Goal: Information Seeking & Learning: Learn about a topic

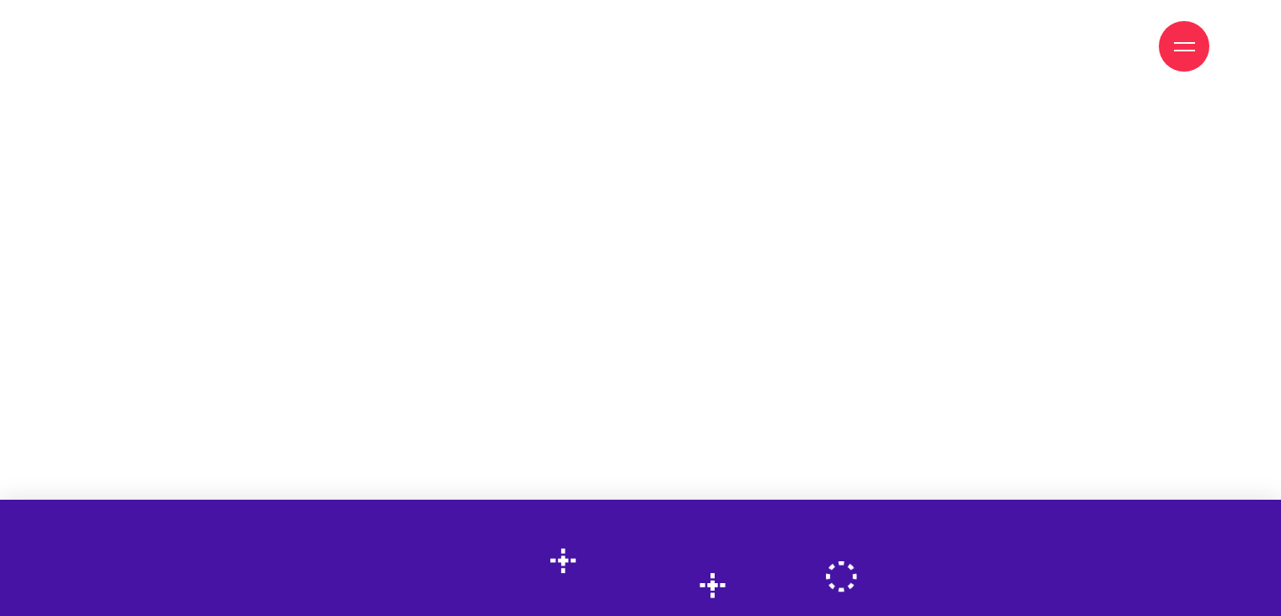
scroll to position [1534, 0]
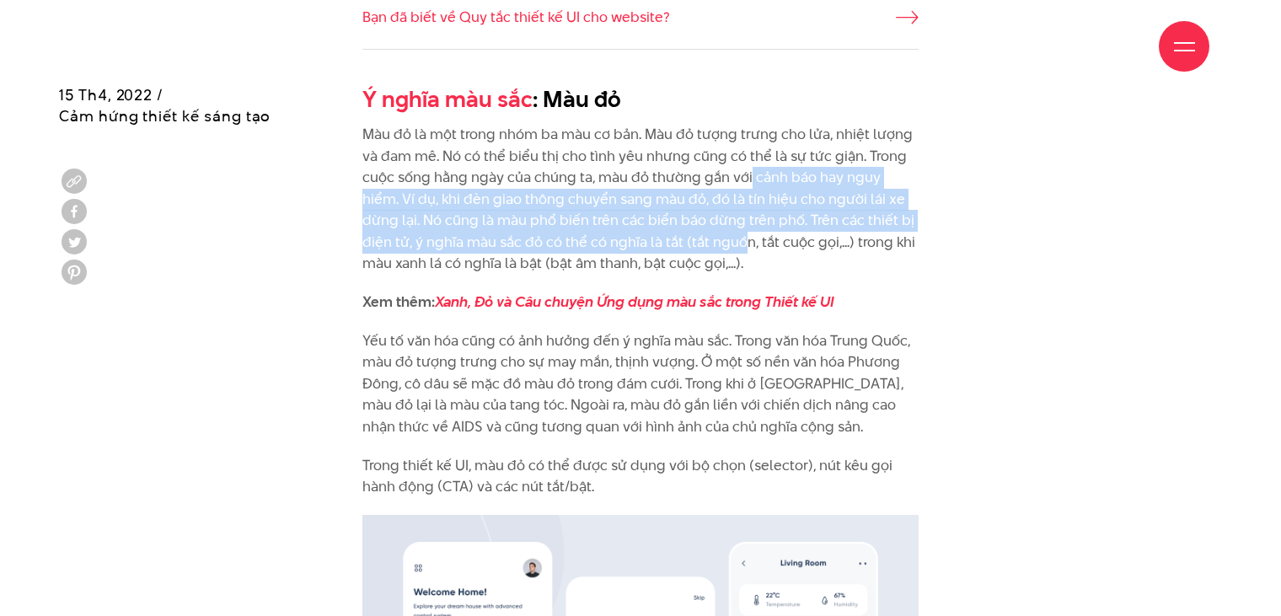
drag, startPoint x: 748, startPoint y: 171, endPoint x: 682, endPoint y: 235, distance: 92.4
click at [682, 235] on p "Màu đỏ là một trong nhóm ba màu cơ bản. Màu đỏ tượng trưng cho lửa, nhiệt lượng…" at bounding box center [640, 199] width 556 height 151
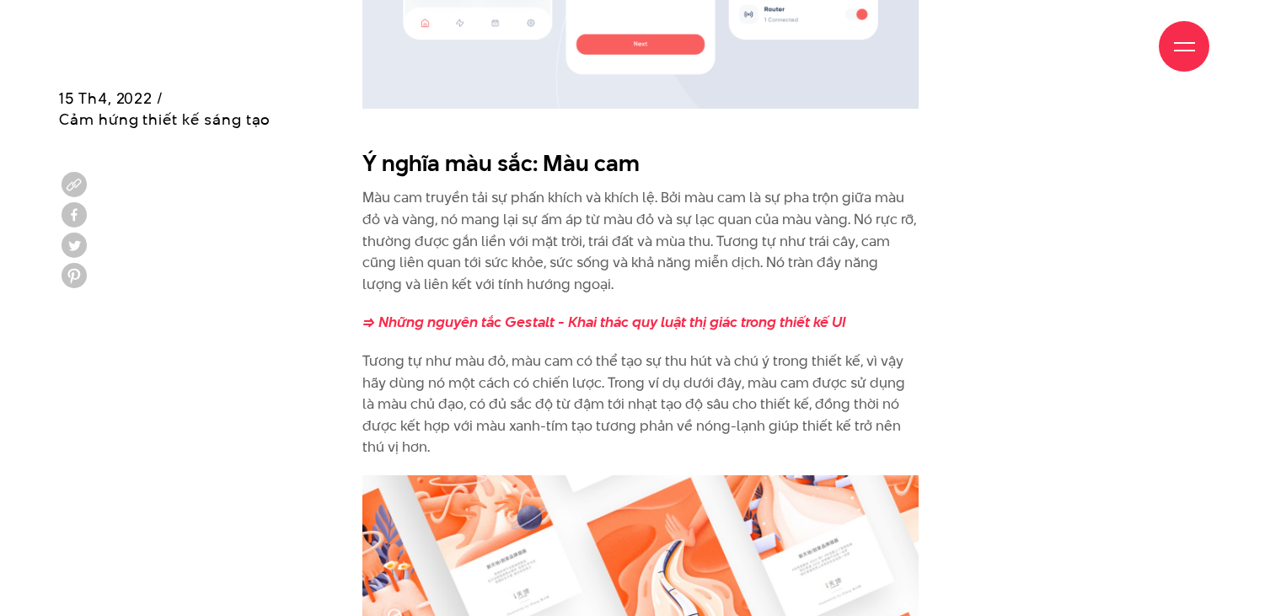
scroll to position [2360, 0]
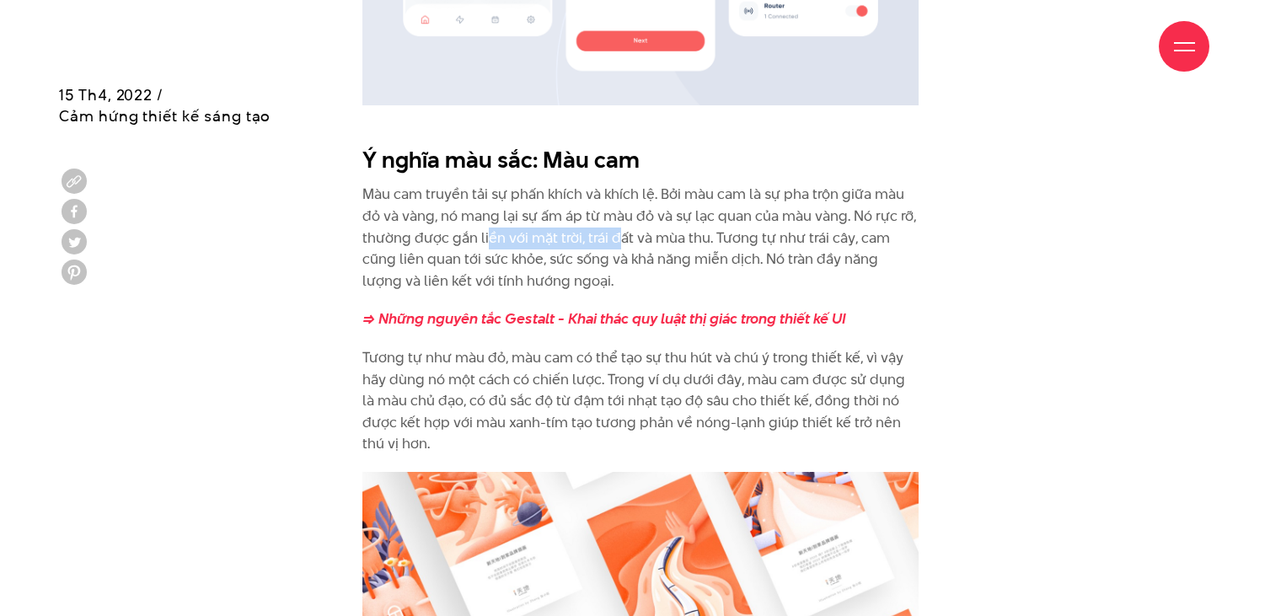
drag, startPoint x: 488, startPoint y: 236, endPoint x: 617, endPoint y: 235, distance: 129.0
click at [617, 235] on p "Màu cam truyền tải sự phấn khích và khích lệ. Bởi màu cam là sự pha trộn giữa m…" at bounding box center [640, 238] width 556 height 108
click at [656, 235] on p "Màu cam truyền tải sự phấn khích và khích lệ. Bởi màu cam là sự pha trộn giữa m…" at bounding box center [640, 238] width 556 height 108
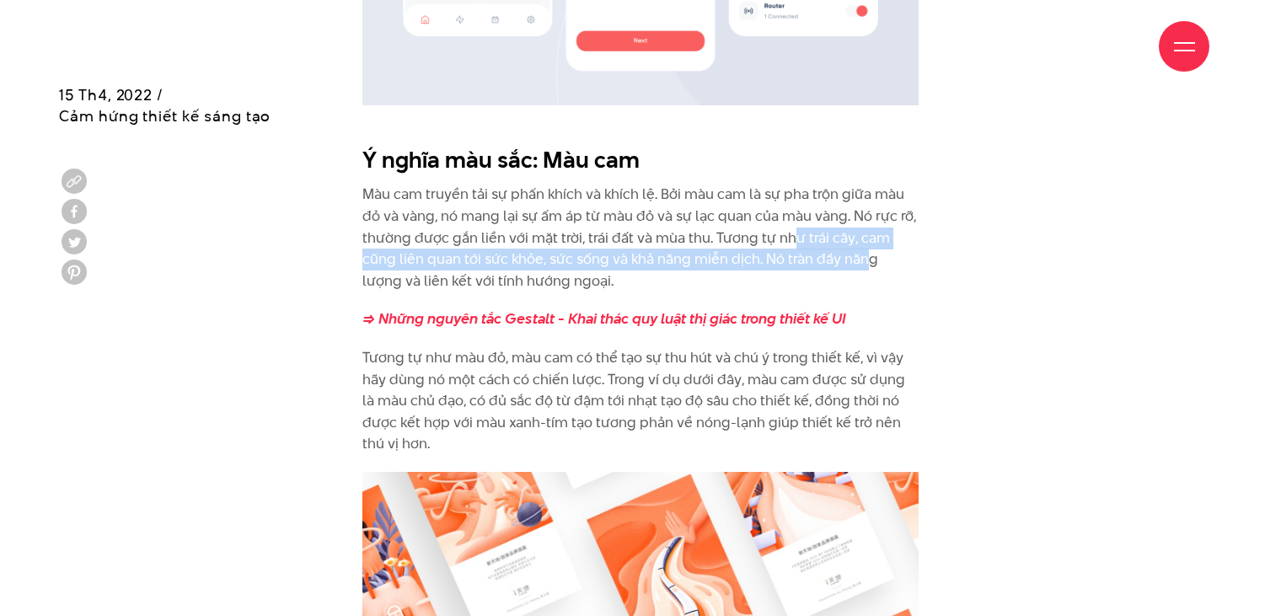
drag, startPoint x: 789, startPoint y: 240, endPoint x: 863, endPoint y: 255, distance: 75.7
click at [863, 255] on p "Màu cam truyền tải sự phấn khích và khích lệ. Bởi màu cam là sự pha trộn giữa m…" at bounding box center [640, 238] width 556 height 108
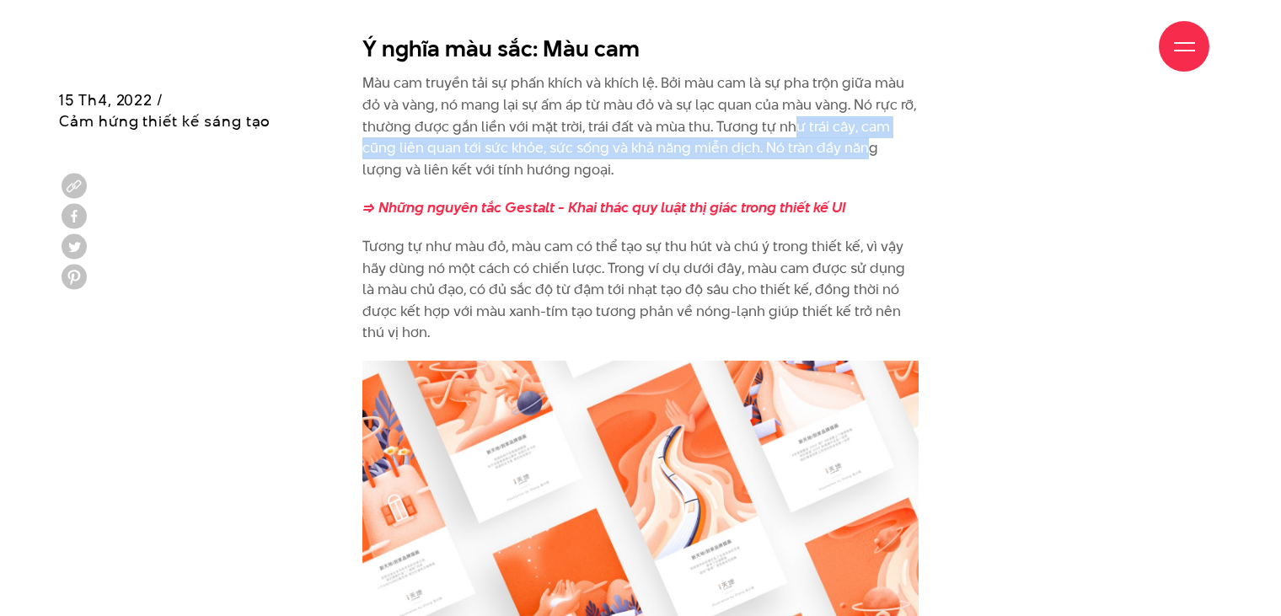
scroll to position [2475, 0]
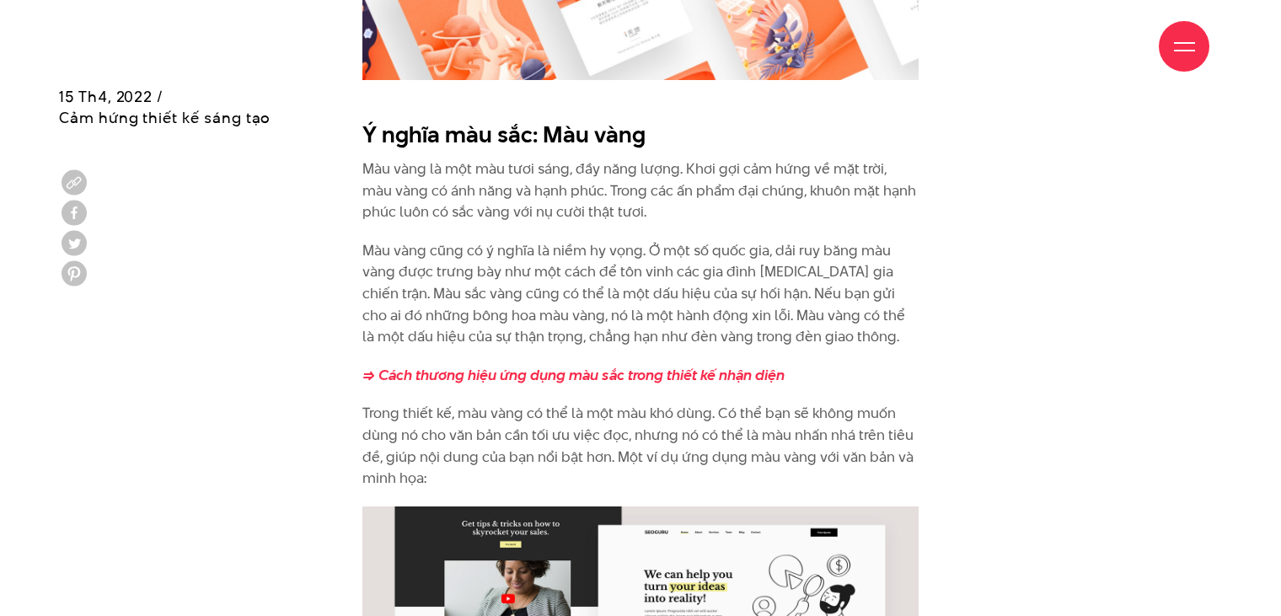
scroll to position [3170, 0]
click at [728, 194] on p "Màu vàng là một màu tươi sáng, đầy năng lượng. Khơi gợi cảm hứng về mặt trời, m…" at bounding box center [640, 190] width 556 height 65
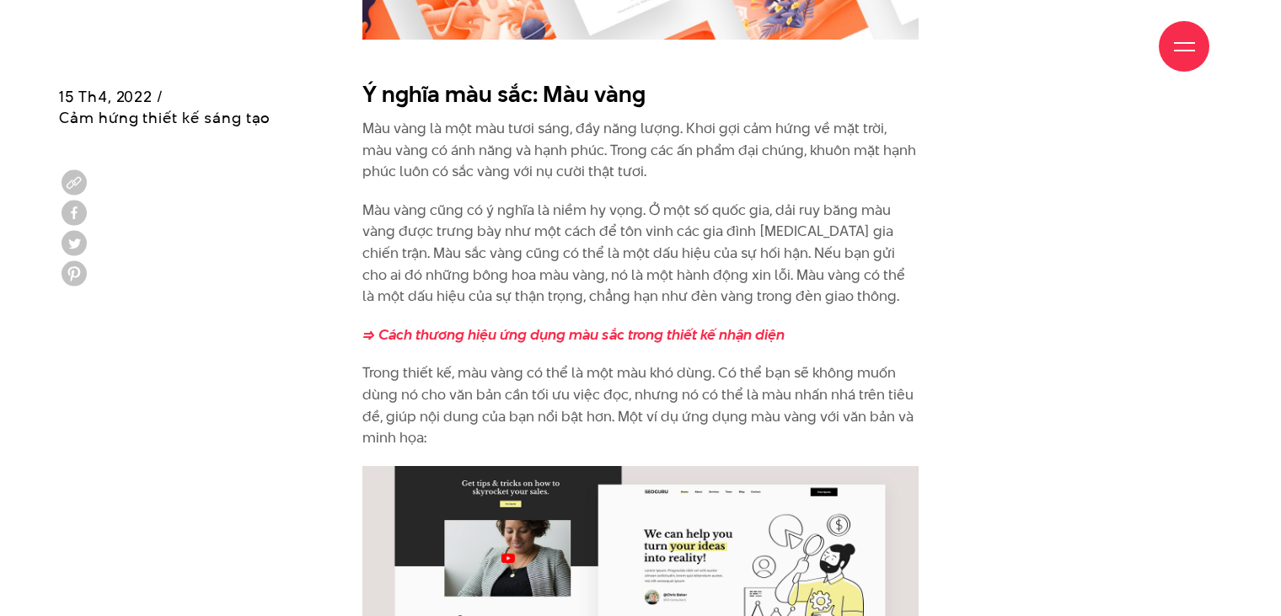
scroll to position [3210, 0]
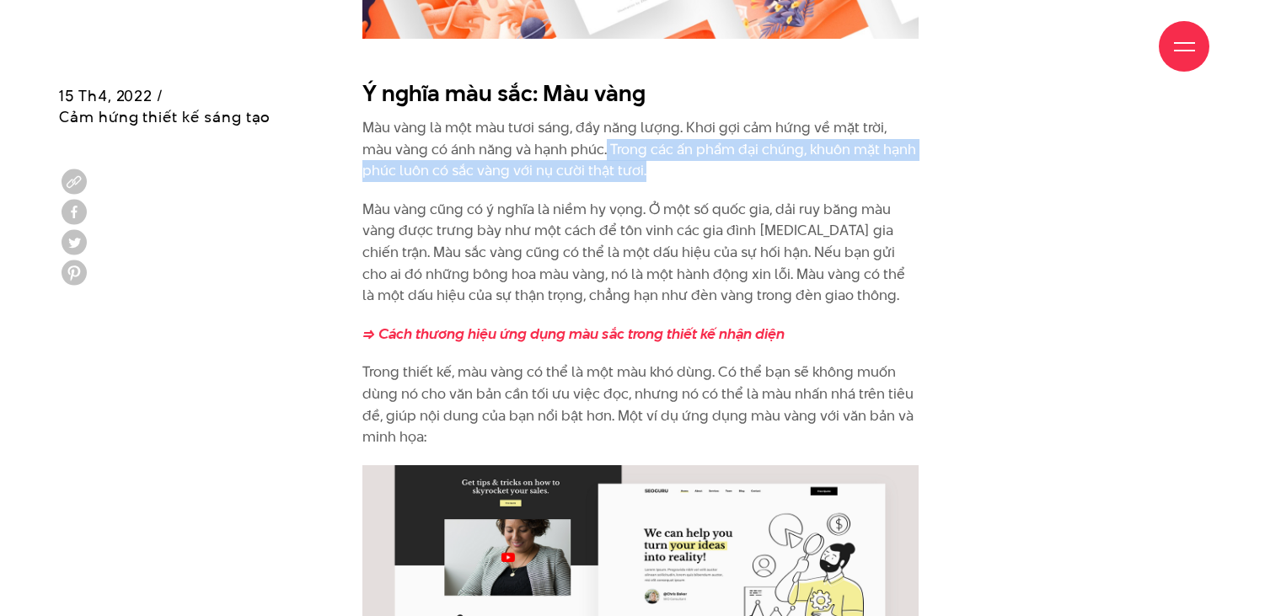
drag, startPoint x: 662, startPoint y: 172, endPoint x: 572, endPoint y: 142, distance: 94.9
click at [572, 142] on p "Màu vàng là một màu tươi sáng, đầy năng lượng. Khơi gợi cảm hứng về mặt trời, m…" at bounding box center [640, 149] width 556 height 65
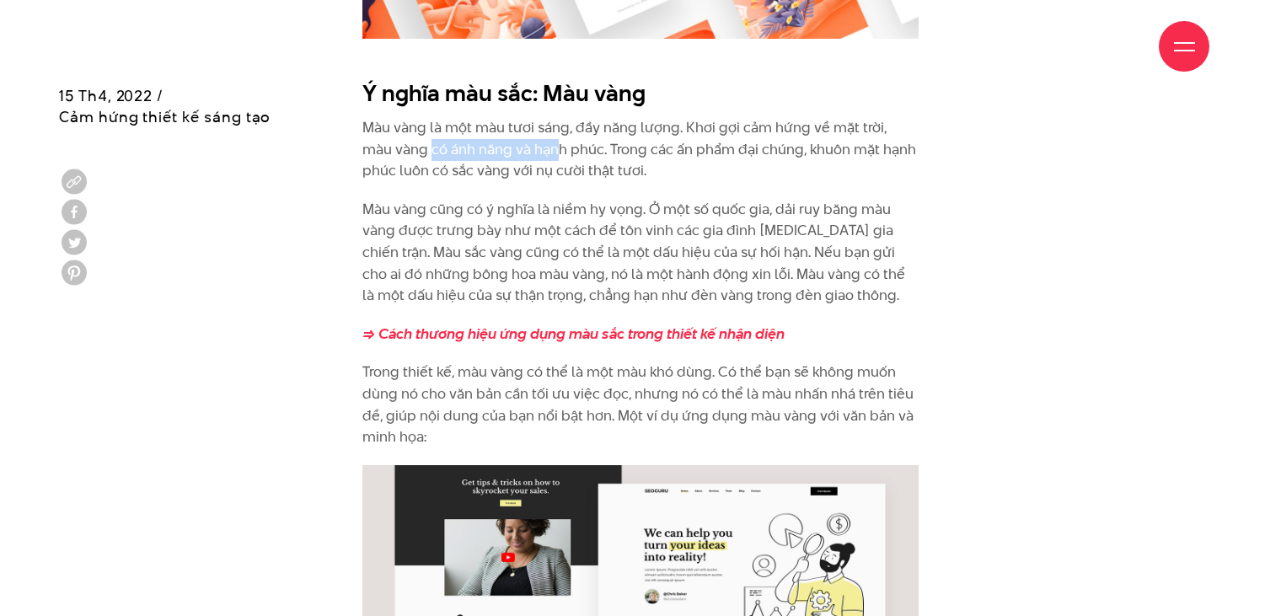
drag, startPoint x: 529, startPoint y: 147, endPoint x: 401, endPoint y: 143, distance: 128.2
click at [401, 143] on p "Màu vàng là một màu tươi sáng, đầy năng lượng. Khơi gợi cảm hứng về mặt trời, m…" at bounding box center [640, 149] width 556 height 65
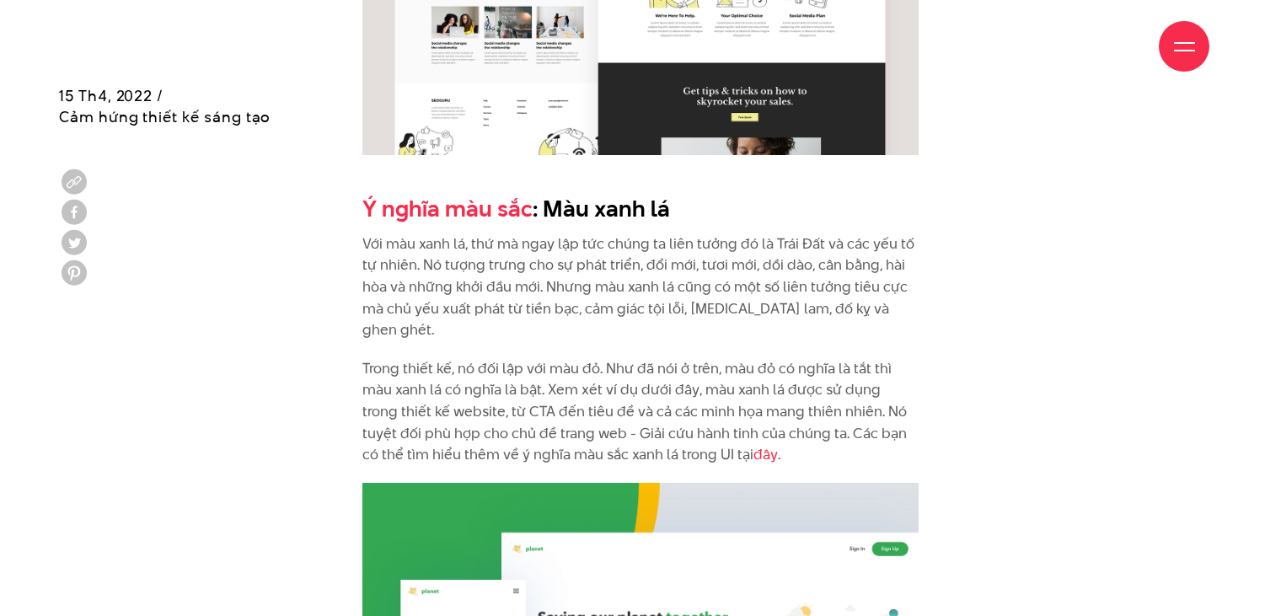
scroll to position [3994, 0]
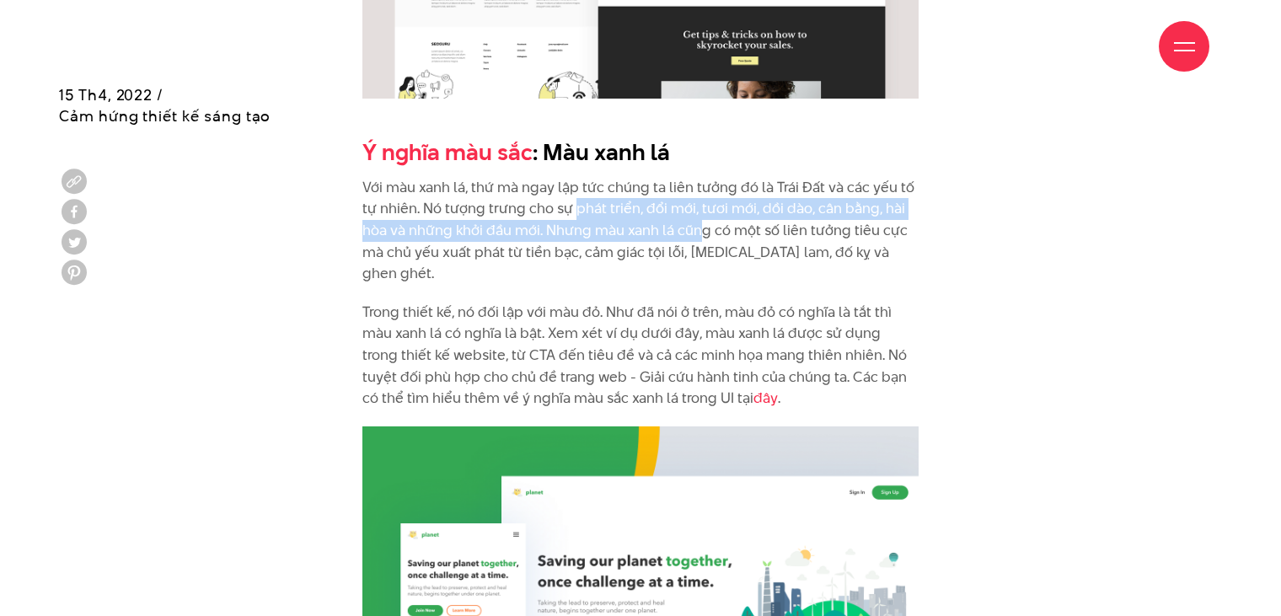
drag, startPoint x: 576, startPoint y: 206, endPoint x: 698, endPoint y: 226, distance: 123.0
click at [698, 226] on p "Với màu xanh lá, thứ mà ngay lập tức chúng ta liên tưởng đó là Trái Đất và các …" at bounding box center [640, 231] width 556 height 108
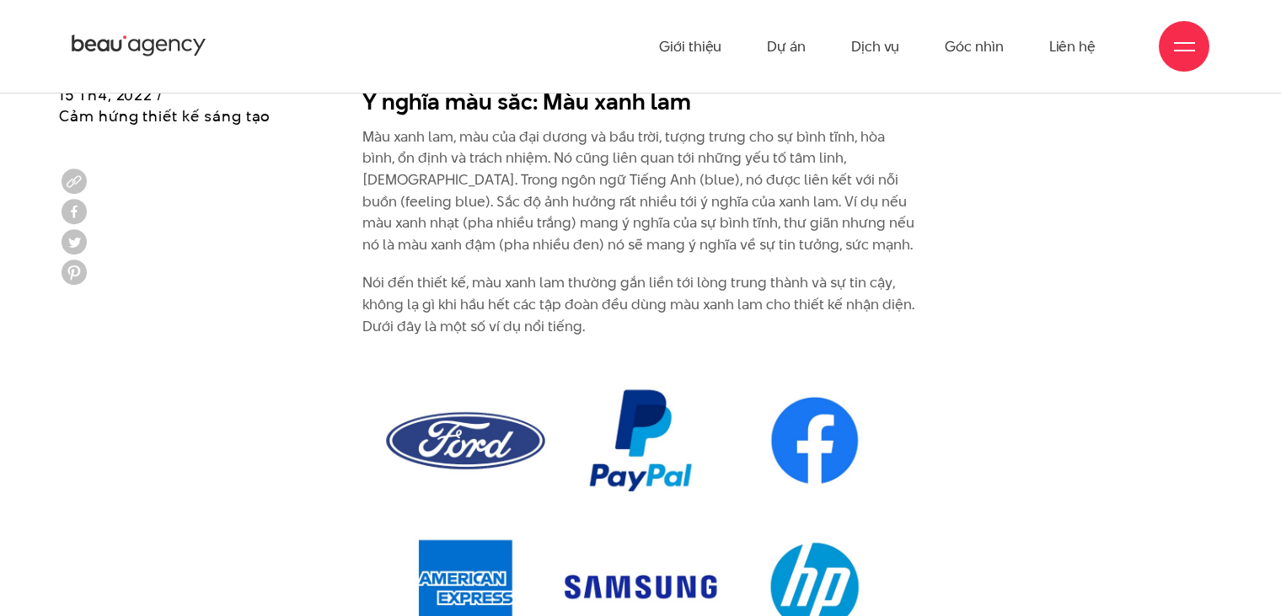
scroll to position [4787, 0]
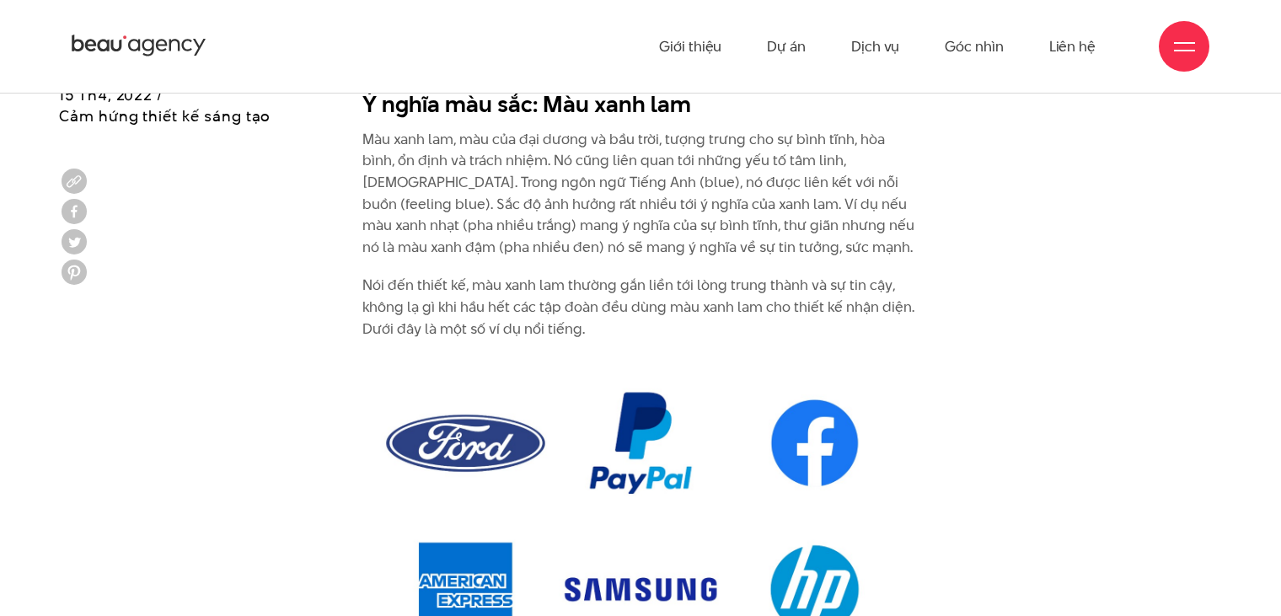
click at [647, 137] on p "Màu xanh lam, màu của đại dương và bầu trời, tượng trưng cho sự bình tĩnh, hòa …" at bounding box center [640, 194] width 556 height 130
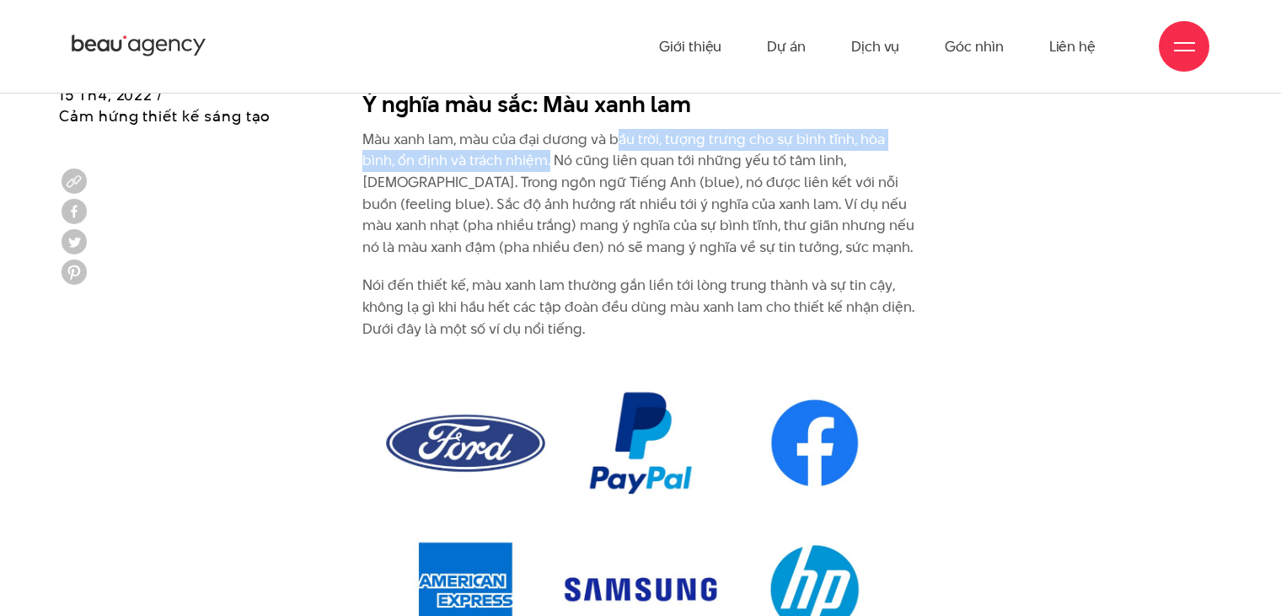
drag, startPoint x: 619, startPoint y: 117, endPoint x: 513, endPoint y: 151, distance: 110.6
click at [513, 151] on p "Màu xanh lam, màu của đại dương và bầu trời, tượng trưng cho sự bình tĩnh, hòa …" at bounding box center [640, 194] width 556 height 130
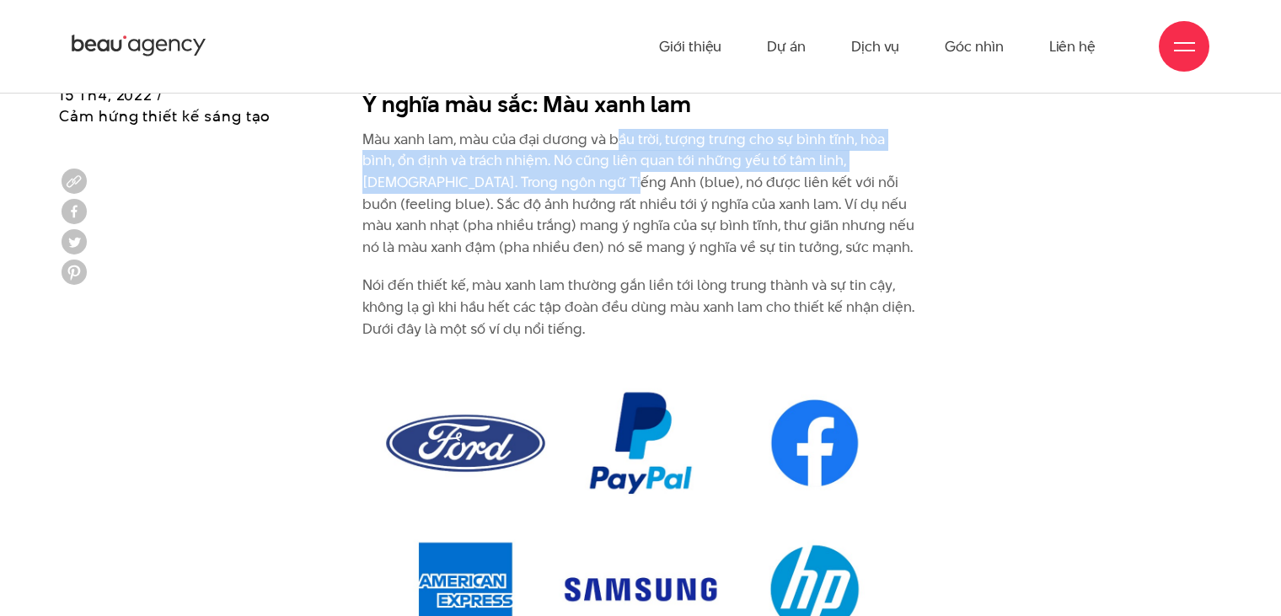
click at [513, 151] on p "Màu xanh lam, màu của đại dương và bầu trời, tượng trưng cho sự bình tĩnh, hòa …" at bounding box center [640, 194] width 556 height 130
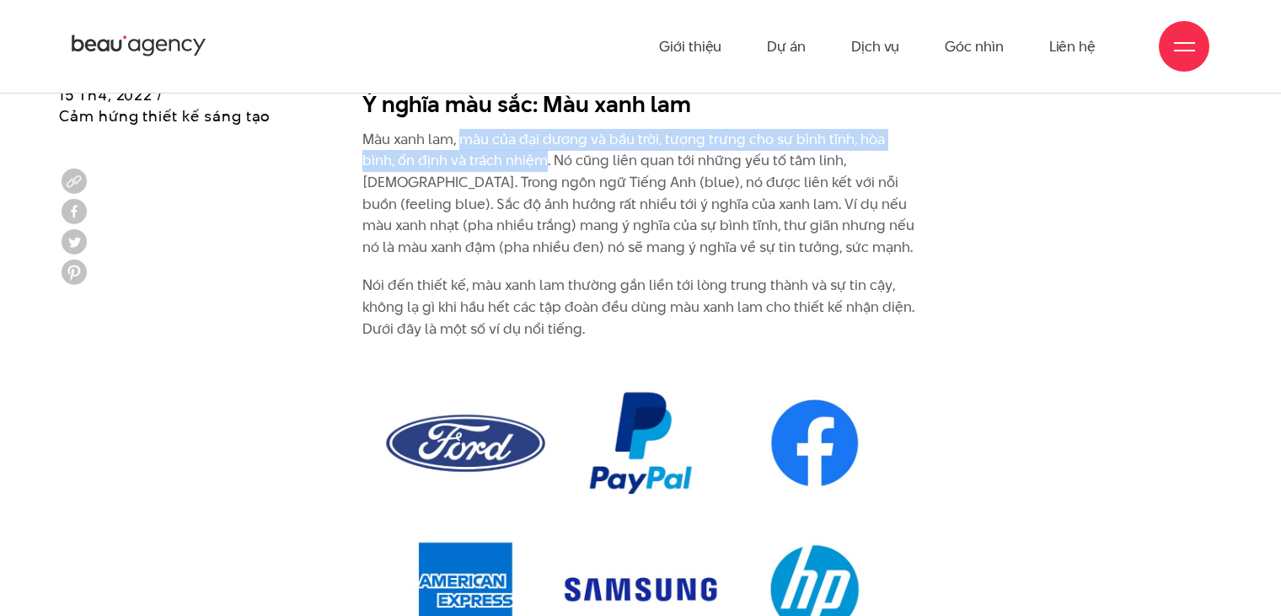
drag, startPoint x: 510, startPoint y: 141, endPoint x: 462, endPoint y: 121, distance: 52.1
click at [462, 129] on p "Màu xanh lam, màu của đại dương và bầu trời, tượng trưng cho sự bình tĩnh, hòa …" at bounding box center [640, 194] width 556 height 130
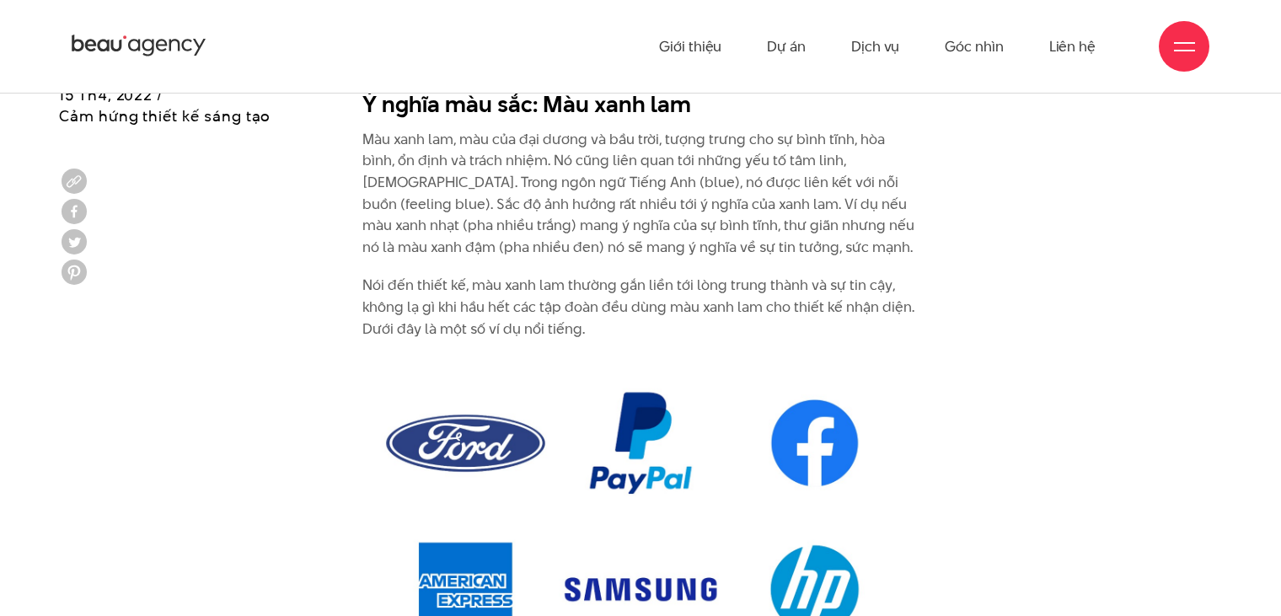
click at [510, 187] on p "Màu xanh lam, màu của đại dương và bầu trời, tượng trưng cho sự bình tĩnh, hòa …" at bounding box center [640, 194] width 556 height 130
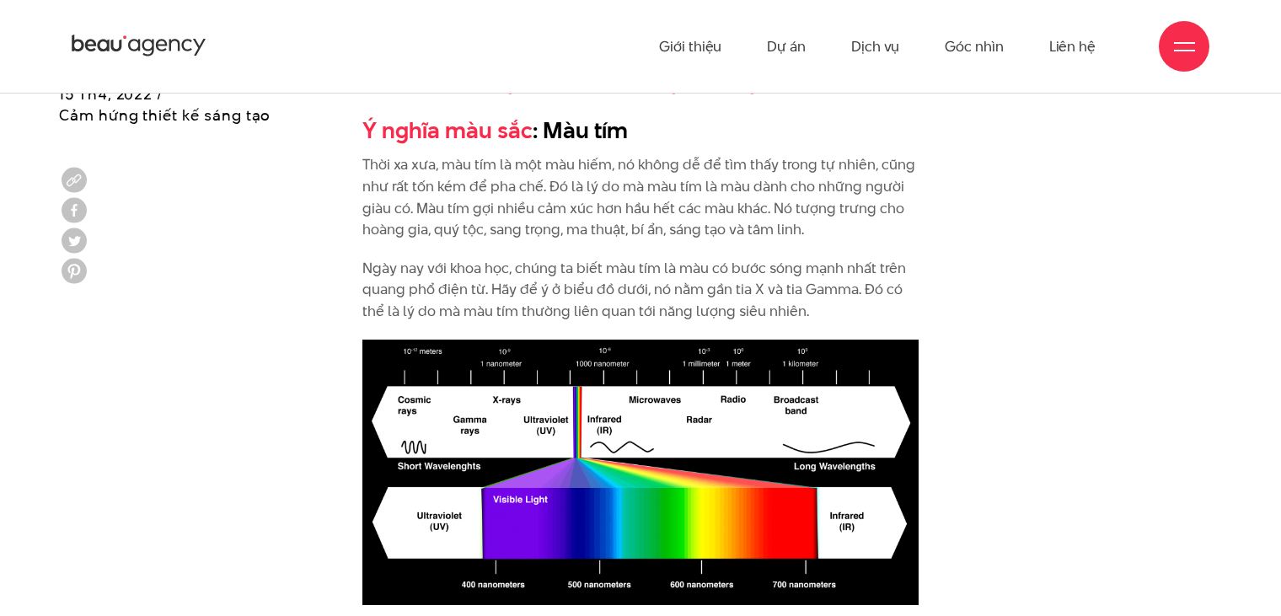
scroll to position [5385, 0]
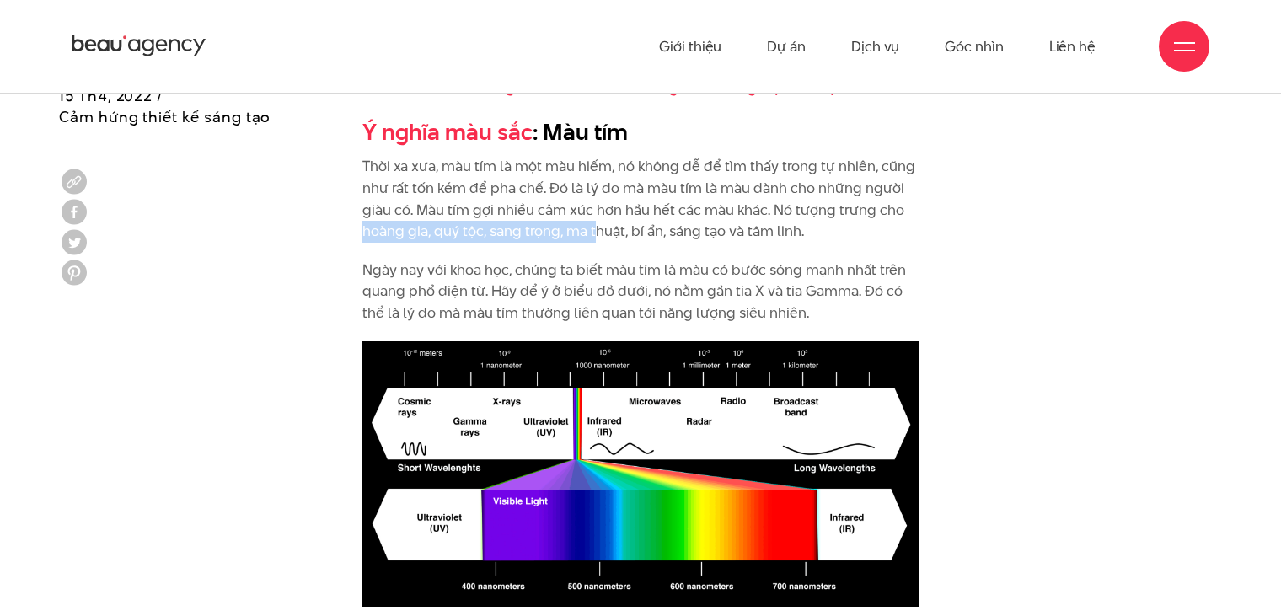
drag, startPoint x: 357, startPoint y: 209, endPoint x: 598, endPoint y: 217, distance: 240.4
click at [598, 217] on p "Thời xa xưa, màu tím là một màu hiếm, nó không dễ để tìm thấy trong tự nhiên, c…" at bounding box center [640, 199] width 556 height 86
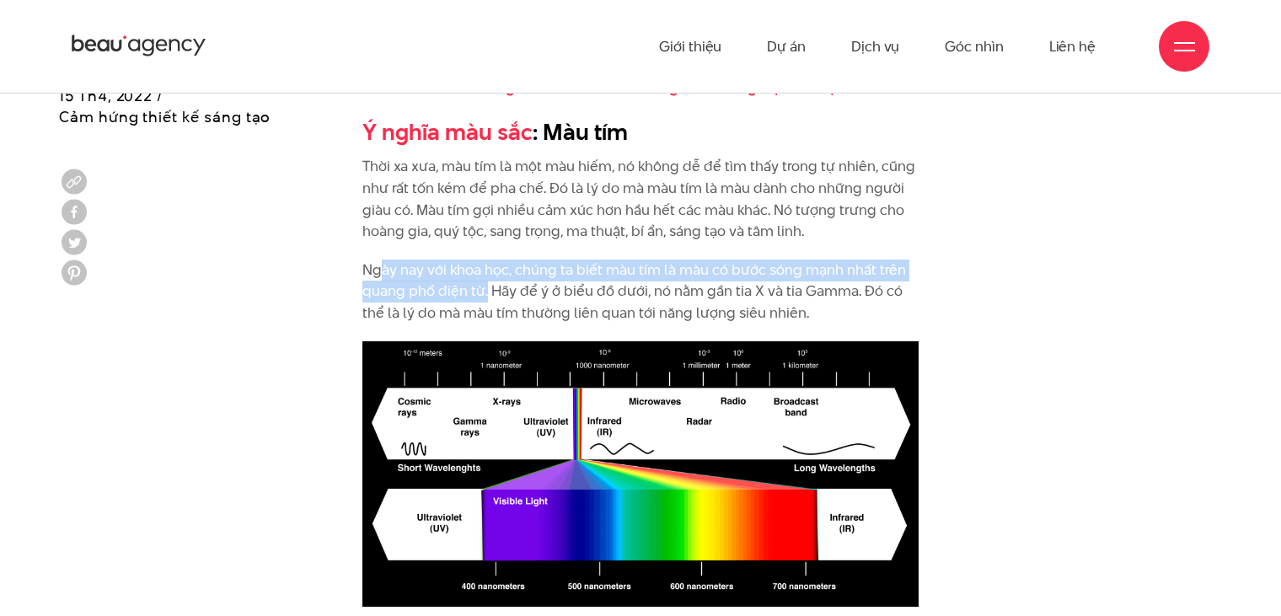
drag, startPoint x: 486, startPoint y: 276, endPoint x: 383, endPoint y: 245, distance: 107.2
click at [383, 260] on p "Ngày nay với khoa học, chúng ta biết màu tím là màu có bước sóng mạnh nhất trên…" at bounding box center [640, 292] width 556 height 65
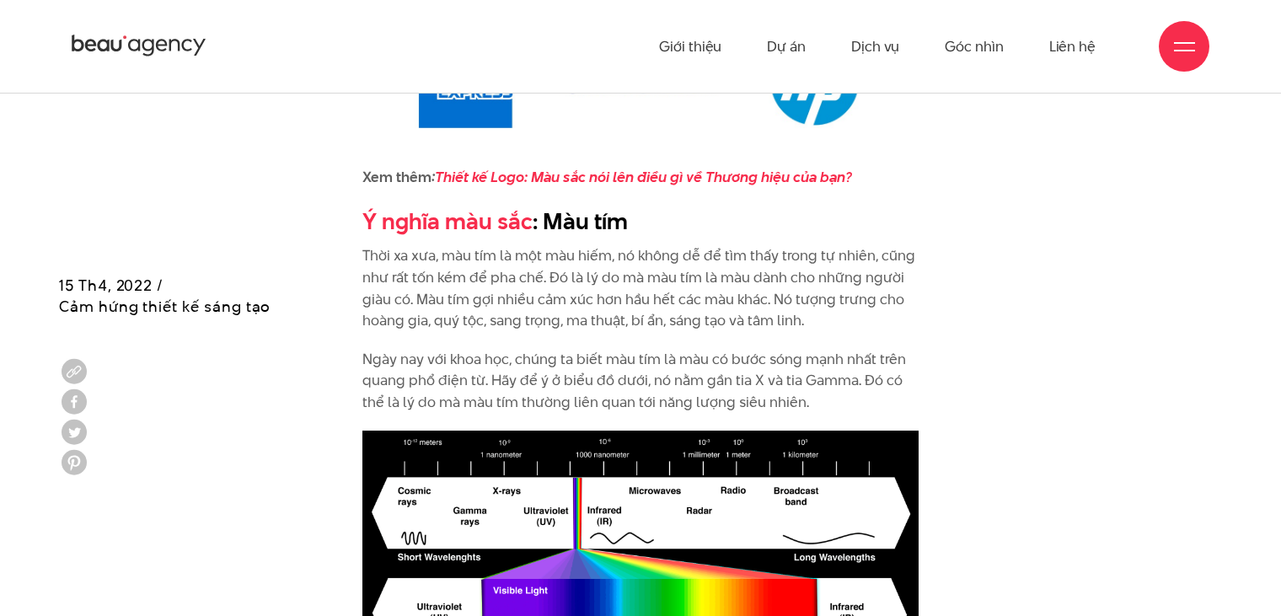
scroll to position [5294, 0]
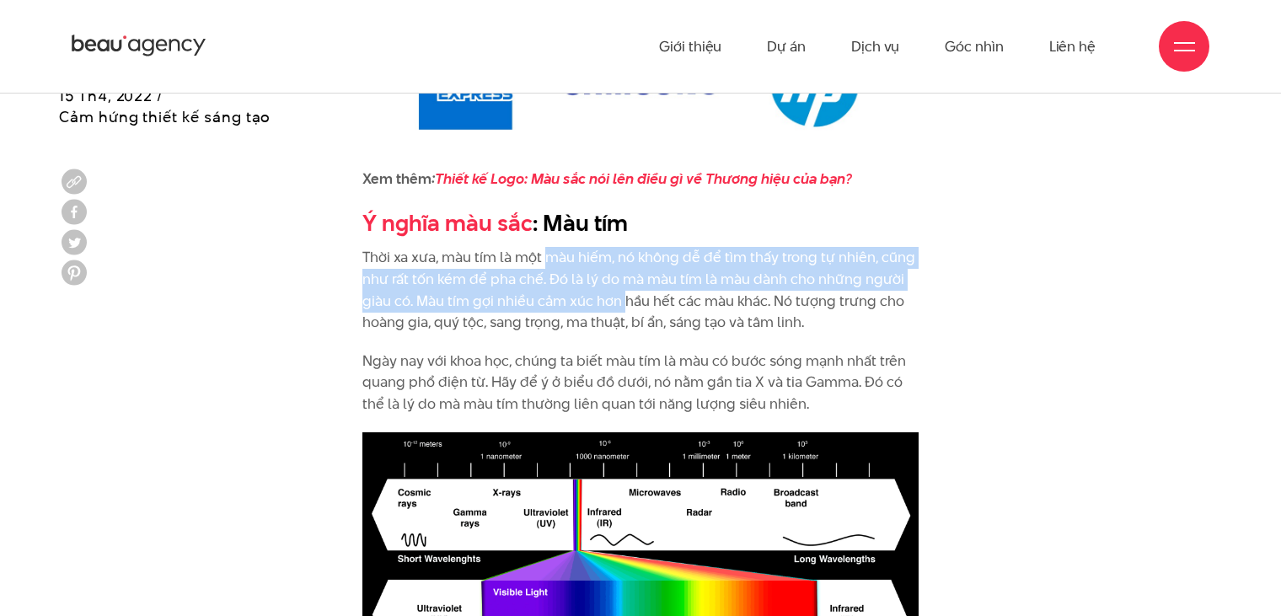
drag, startPoint x: 545, startPoint y: 228, endPoint x: 625, endPoint y: 282, distance: 96.5
click at [625, 282] on p "Thời xa xưa, màu tím là một màu hiếm, nó không dễ để tìm thấy trong tự nhiên, c…" at bounding box center [640, 290] width 556 height 86
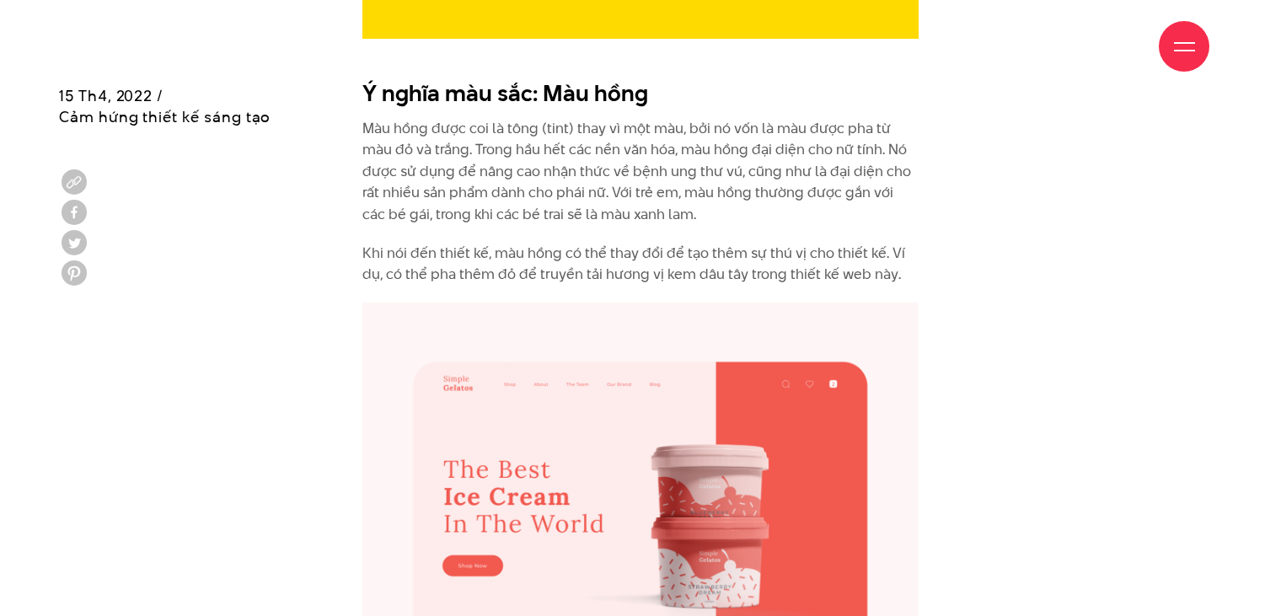
scroll to position [6547, 0]
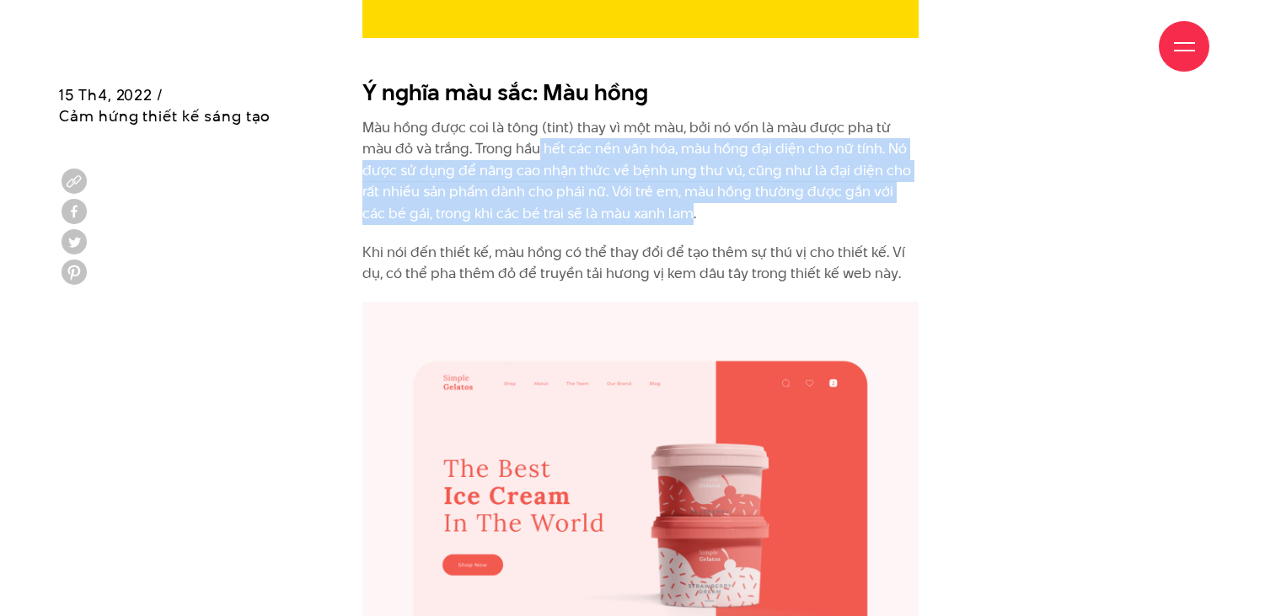
drag, startPoint x: 643, startPoint y: 193, endPoint x: 506, endPoint y: 120, distance: 155.7
click at [506, 120] on p "Màu hồng được coi là tông (tint) thay vì một màu, bởi nó vốn là màu được pha từ…" at bounding box center [640, 171] width 556 height 108
click at [519, 135] on p "Màu hồng được coi là tông (tint) thay vì một màu, bởi nó vốn là màu được pha từ…" at bounding box center [640, 171] width 556 height 108
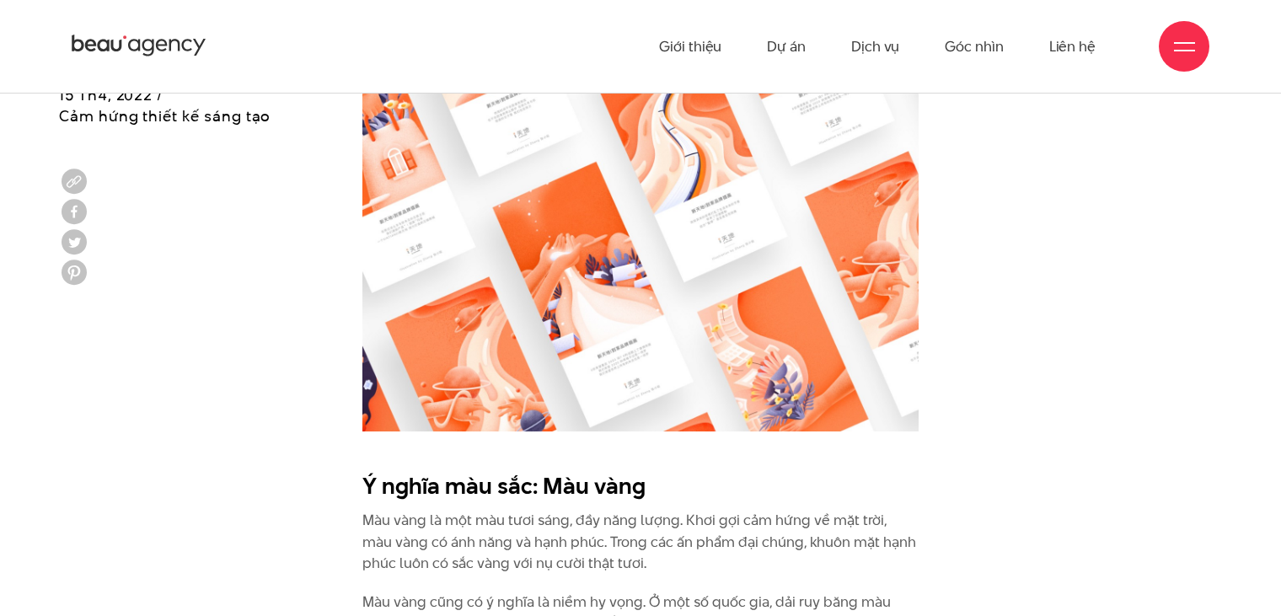
scroll to position [2751, 0]
